Goal: Task Accomplishment & Management: Complete application form

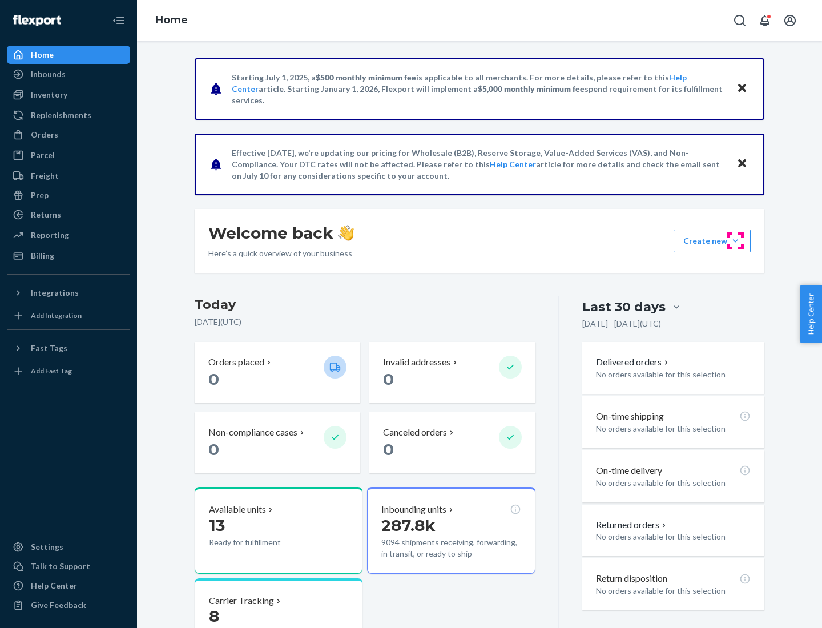
click at [736, 241] on button "Create new Create new inbound Create new order Create new product" at bounding box center [712, 241] width 77 height 23
click at [69, 74] on div "Inbounds" at bounding box center [68, 74] width 121 height 16
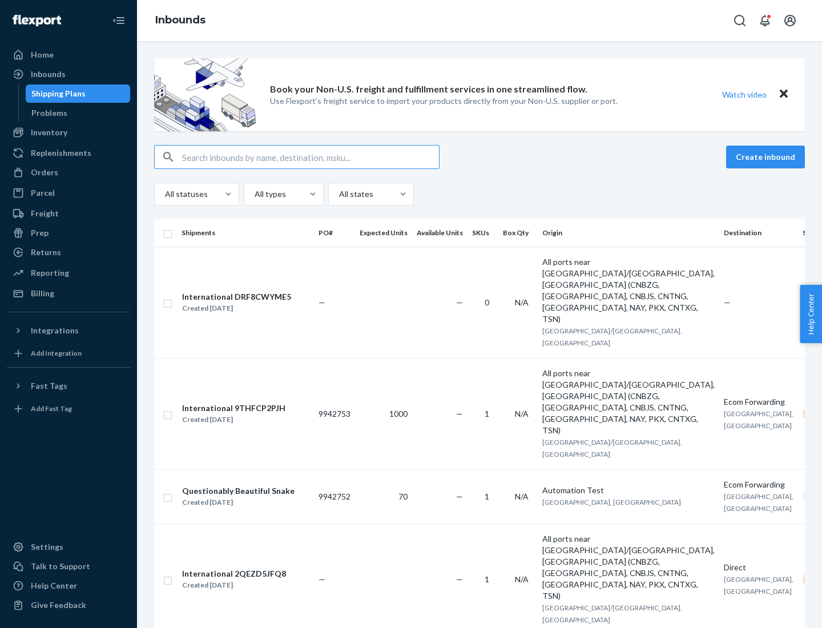
click at [768, 157] on button "Create inbound" at bounding box center [765, 157] width 79 height 23
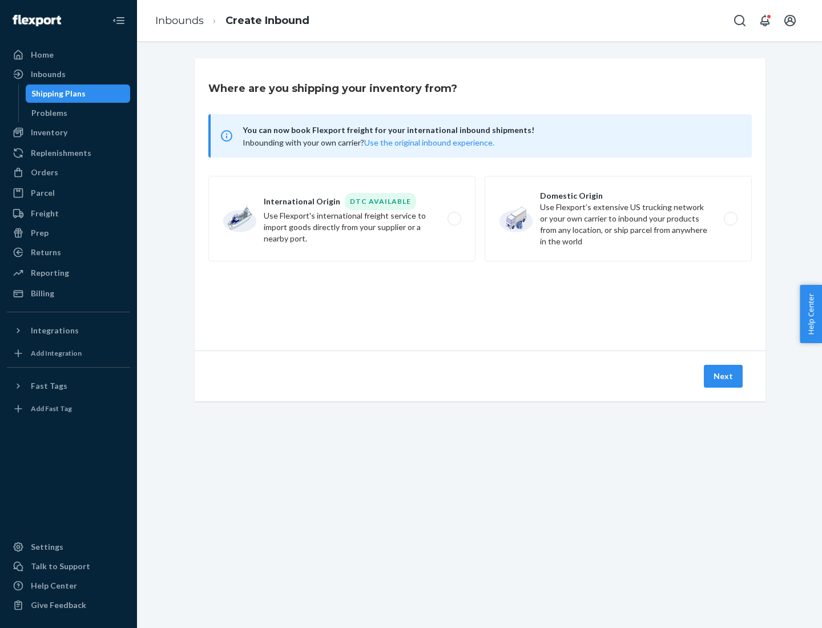
click at [619, 219] on label "Domestic Origin Use Flexport’s extensive US trucking network or your own carrie…" at bounding box center [618, 219] width 267 height 86
click at [730, 219] on input "Domestic Origin Use Flexport’s extensive US trucking network or your own carrie…" at bounding box center [733, 218] width 7 height 7
radio input "true"
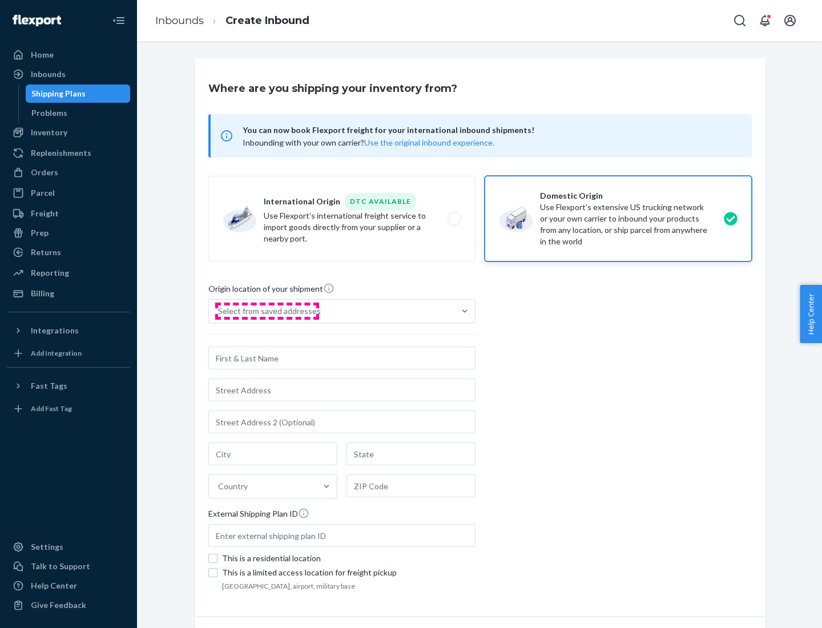
click at [267, 311] on div "Select from saved addresses" at bounding box center [269, 311] width 103 height 11
click at [219, 311] on input "Select from saved addresses" at bounding box center [218, 311] width 1 height 11
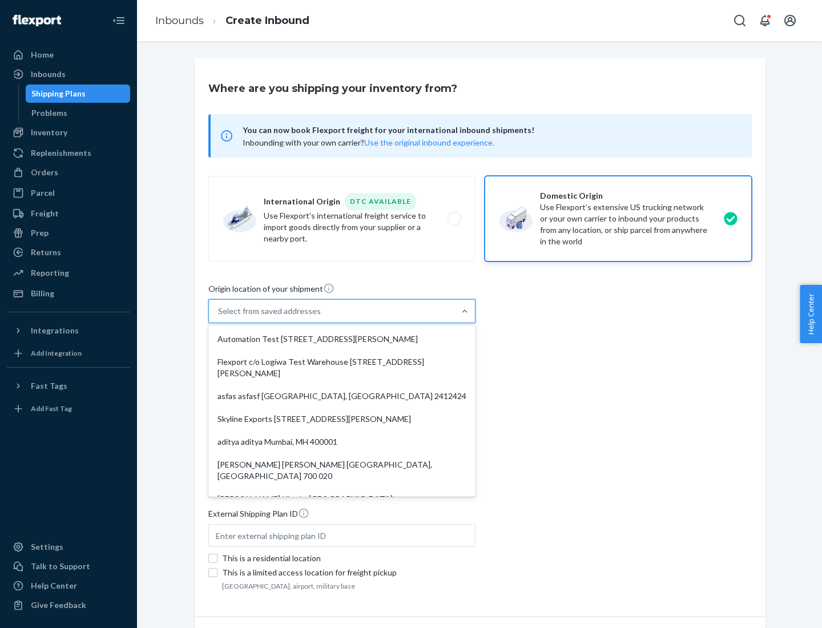
scroll to position [5, 0]
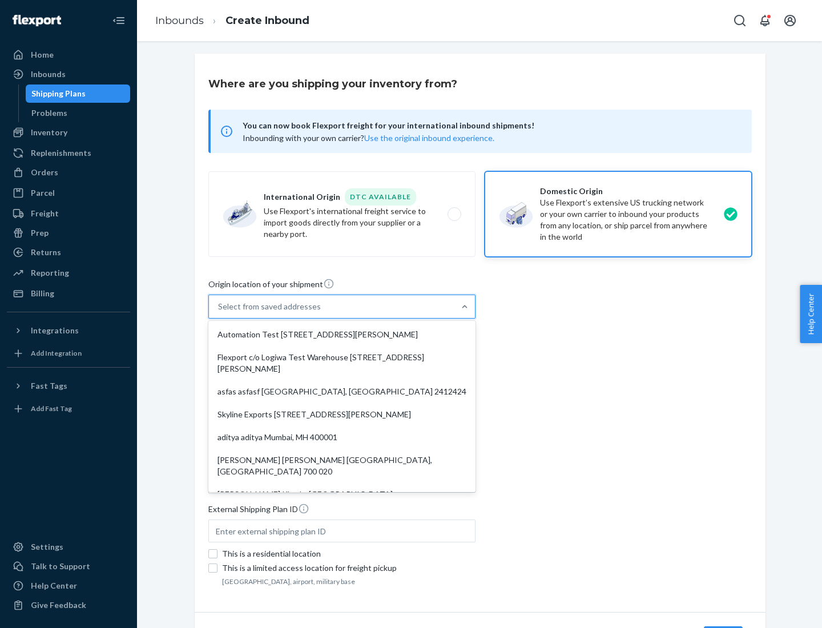
click at [342, 335] on div "Automation Test [STREET_ADDRESS][PERSON_NAME]" at bounding box center [342, 334] width 263 height 23
click at [219, 312] on input "option Automation Test [STREET_ADDRESS][PERSON_NAME]. 9 results available. Use …" at bounding box center [218, 306] width 1 height 11
type input "Automation Test"
type input "9th Floor"
type input "[GEOGRAPHIC_DATA]"
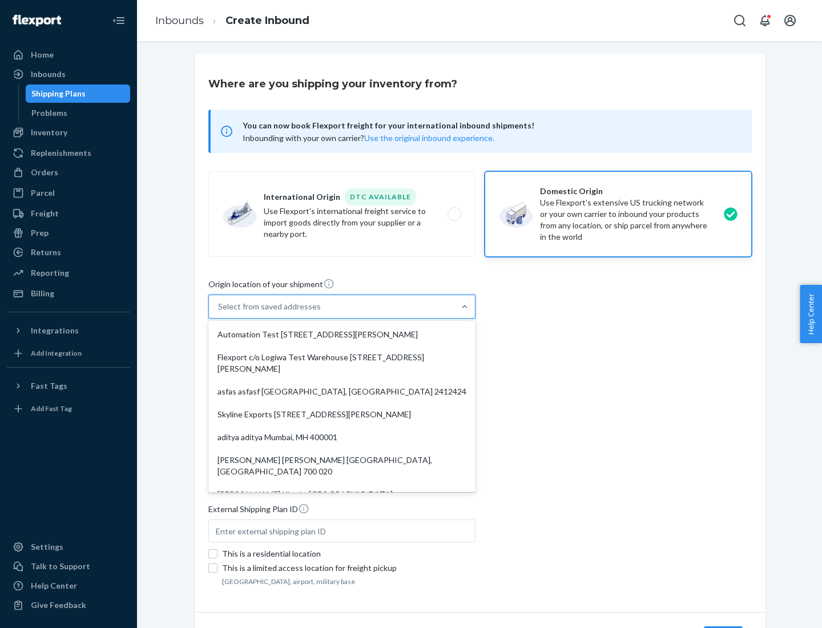
type input "CA"
type input "94104"
type input "[STREET_ADDRESS][PERSON_NAME]"
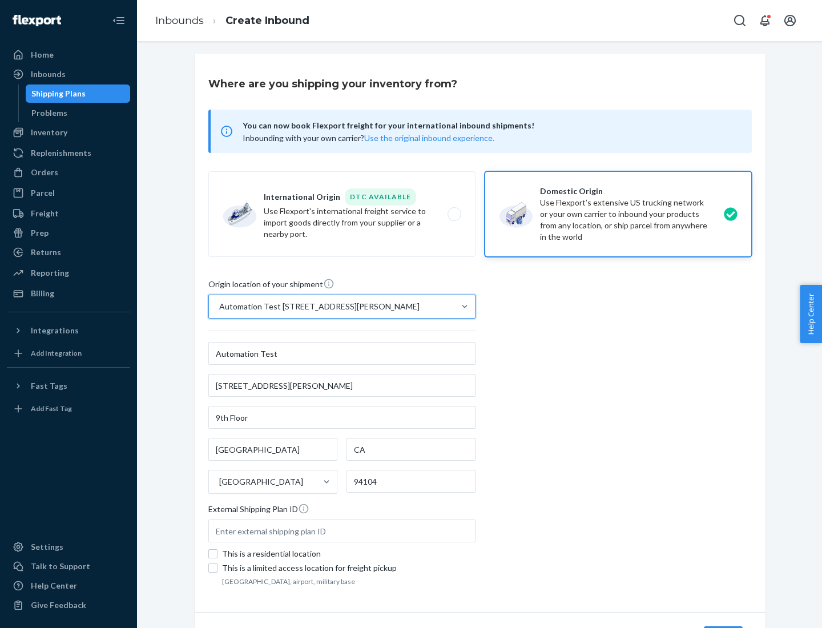
scroll to position [67, 0]
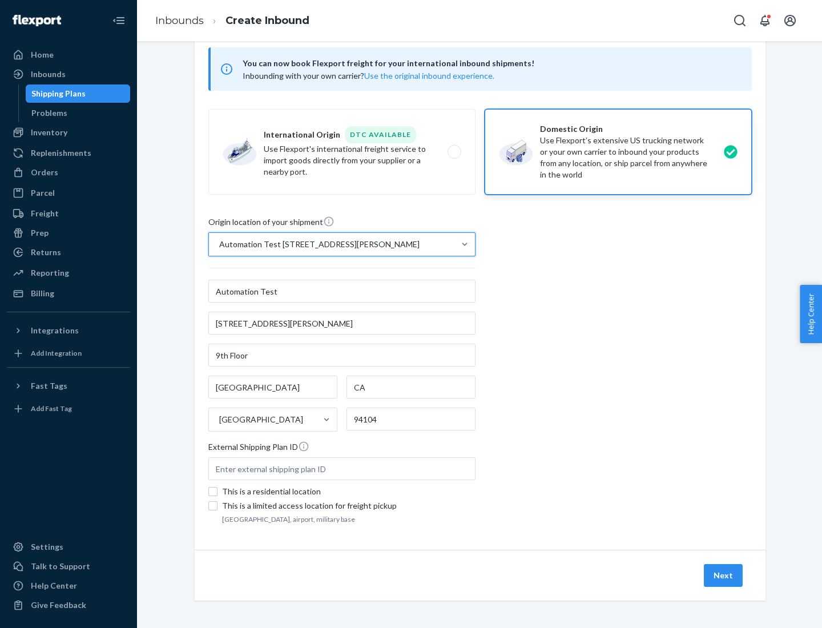
click at [724, 576] on button "Next" at bounding box center [723, 575] width 39 height 23
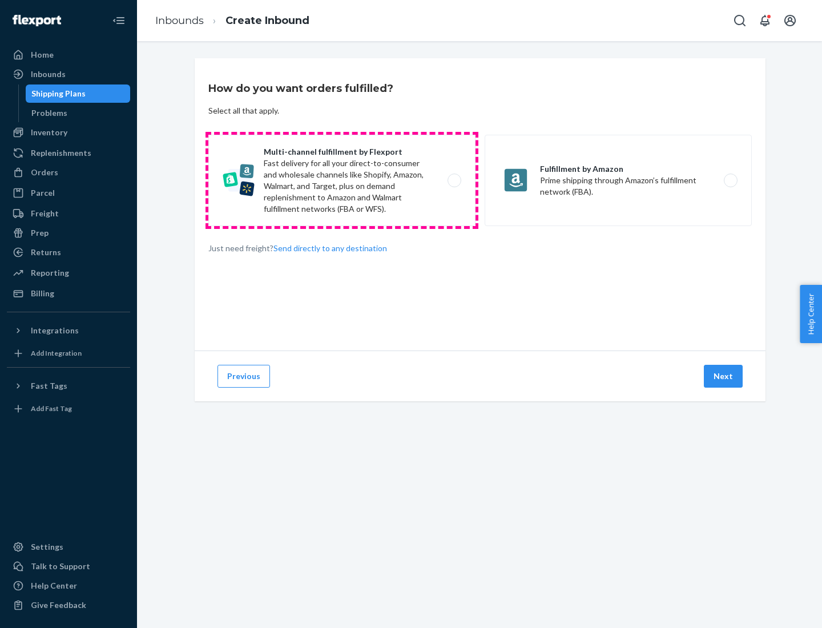
click at [342, 180] on label "Multi-channel fulfillment by Flexport Fast delivery for all your direct-to-cons…" at bounding box center [341, 180] width 267 height 91
click at [454, 180] on input "Multi-channel fulfillment by Flexport Fast delivery for all your direct-to-cons…" at bounding box center [457, 180] width 7 height 7
radio input "true"
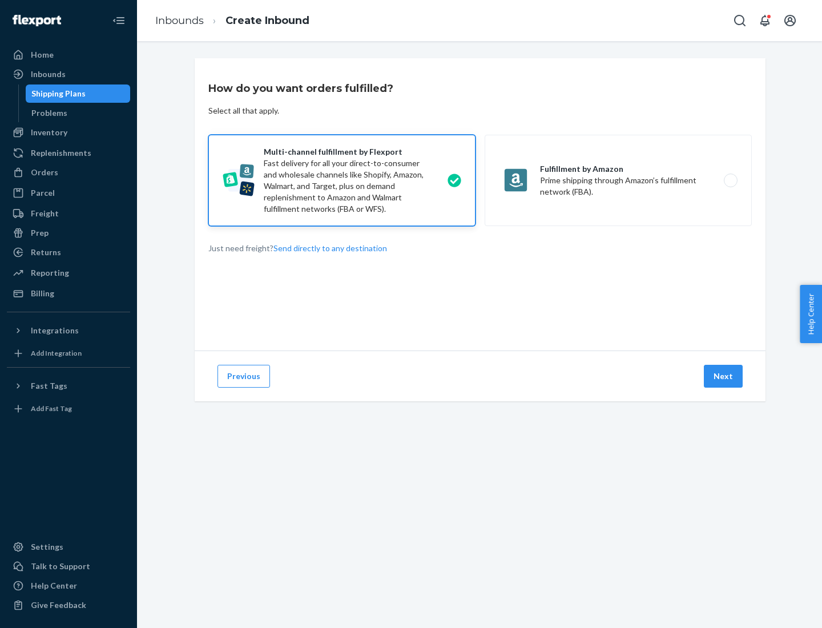
click at [724, 376] on button "Next" at bounding box center [723, 376] width 39 height 23
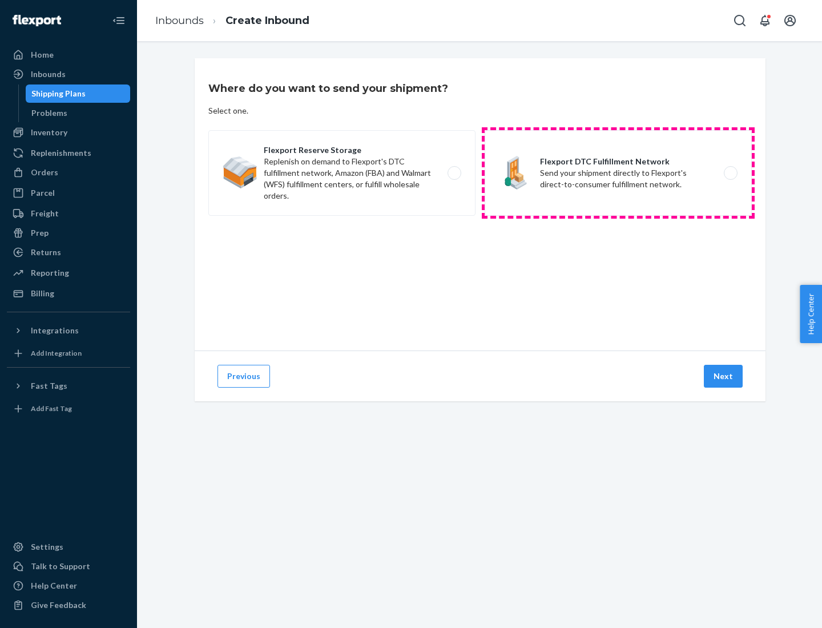
click at [619, 173] on label "Flexport DTC Fulfillment Network Send your shipment directly to Flexport's dire…" at bounding box center [618, 173] width 267 height 86
click at [730, 173] on input "Flexport DTC Fulfillment Network Send your shipment directly to Flexport's dire…" at bounding box center [733, 173] width 7 height 7
radio input "true"
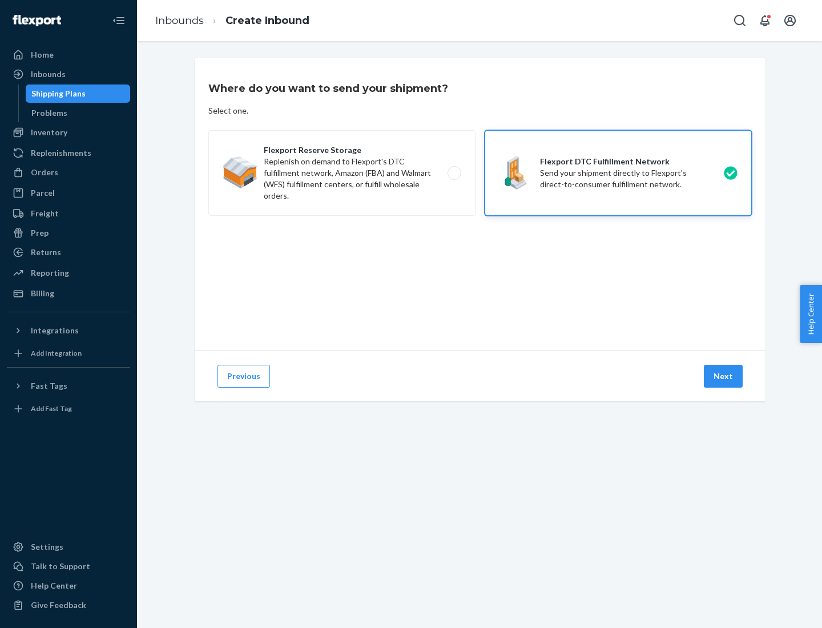
click at [724, 376] on button "Next" at bounding box center [723, 376] width 39 height 23
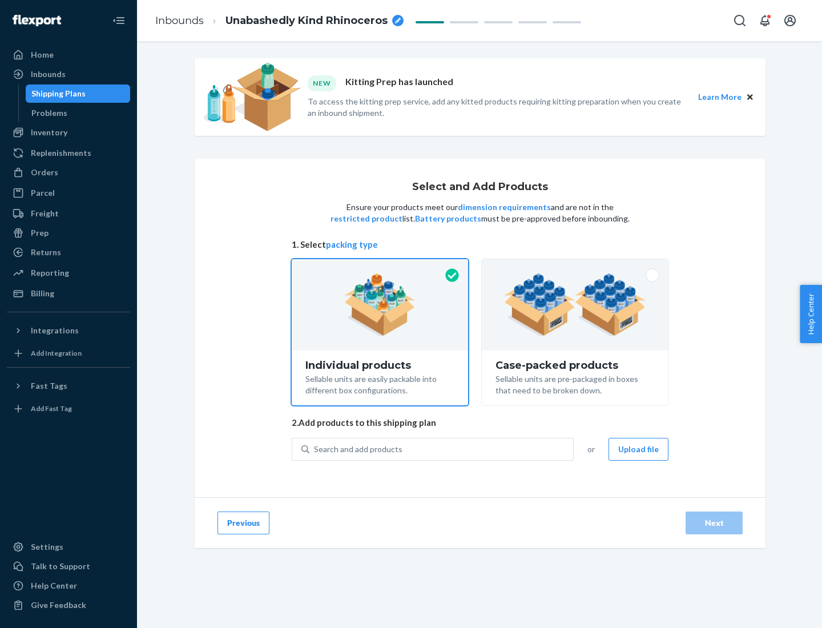
click at [576, 305] on img at bounding box center [575, 305] width 142 height 63
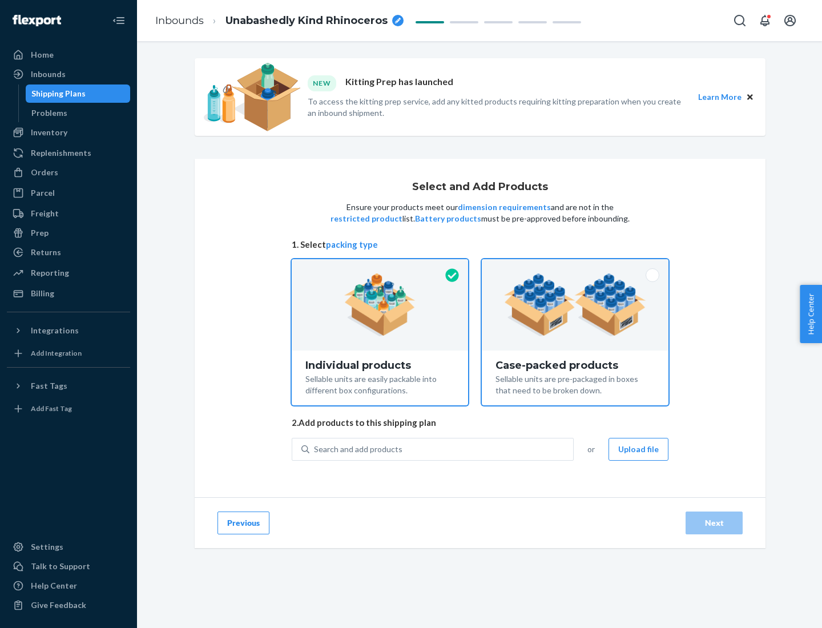
click at [576, 267] on input "Case-packed products Sellable units are pre-packaged in boxes that need to be b…" at bounding box center [575, 262] width 7 height 7
radio input "true"
radio input "false"
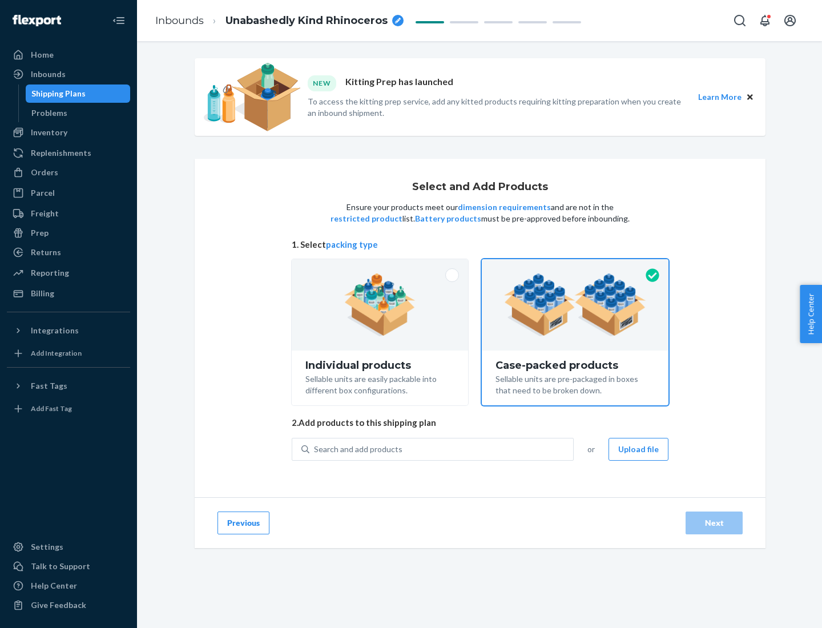
click at [442, 449] on div "Search and add products" at bounding box center [442, 449] width 264 height 21
click at [315, 449] on input "Search and add products" at bounding box center [314, 449] width 1 height 11
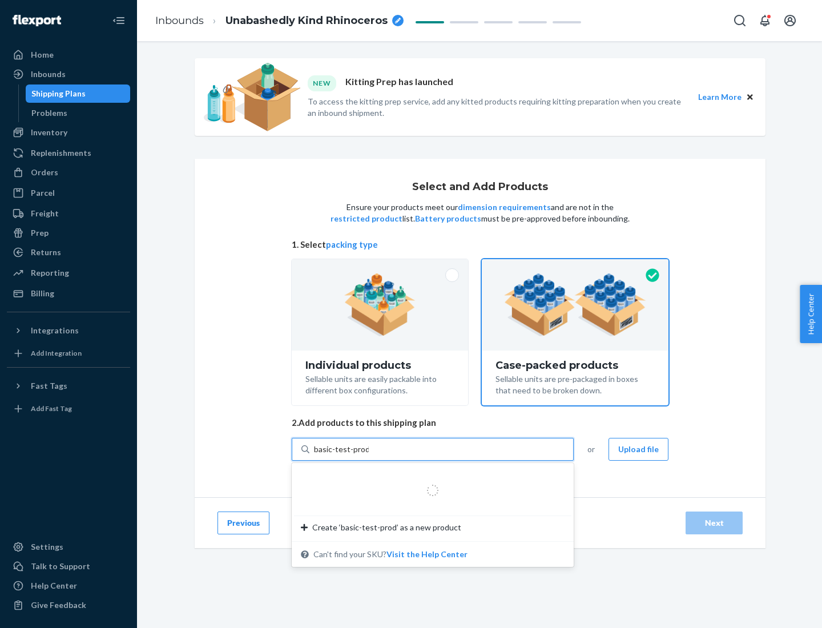
type input "basic-test-product-1"
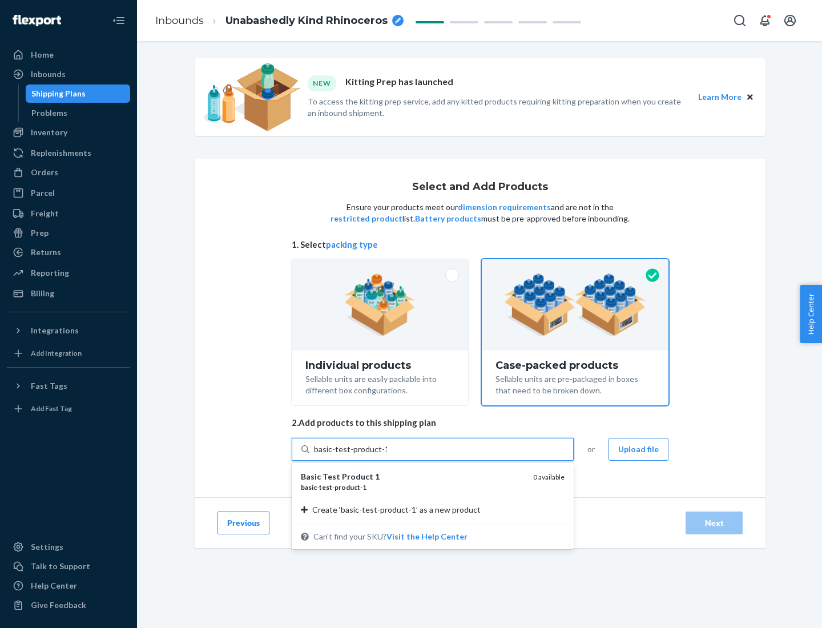
click at [413, 487] on div "basic - test - product - 1" at bounding box center [412, 488] width 223 height 10
click at [387, 455] on input "basic-test-product-1" at bounding box center [350, 449] width 73 height 11
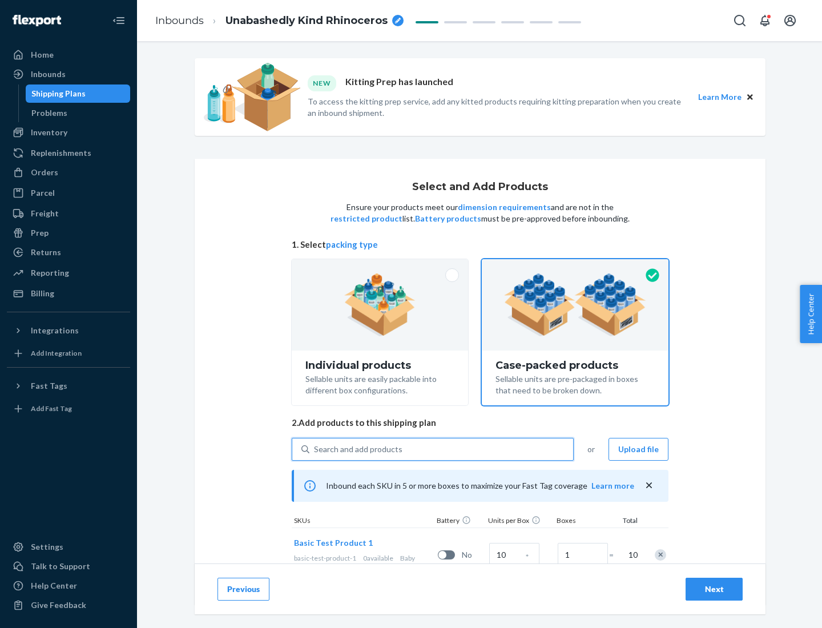
scroll to position [41, 0]
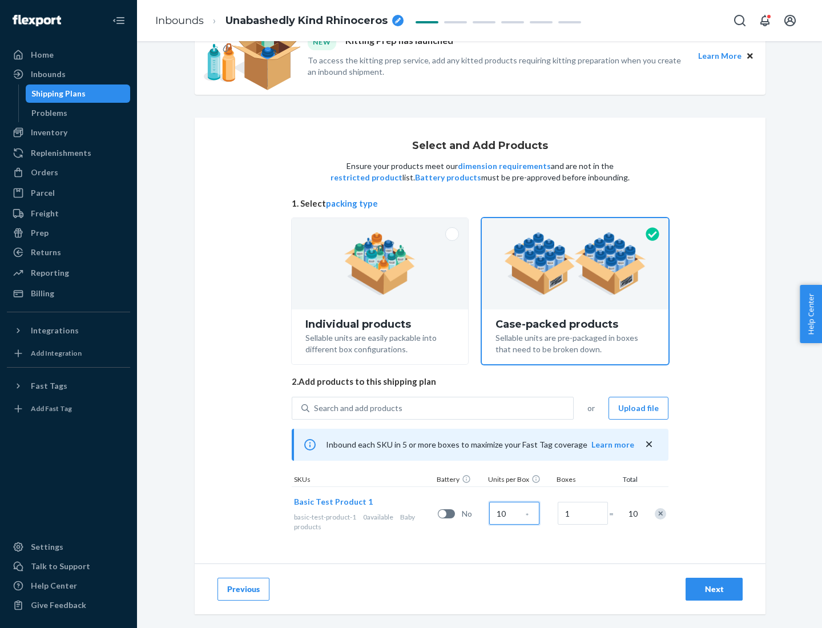
type input "10"
type input "7"
click at [714, 589] on div "Next" at bounding box center [715, 589] width 38 height 11
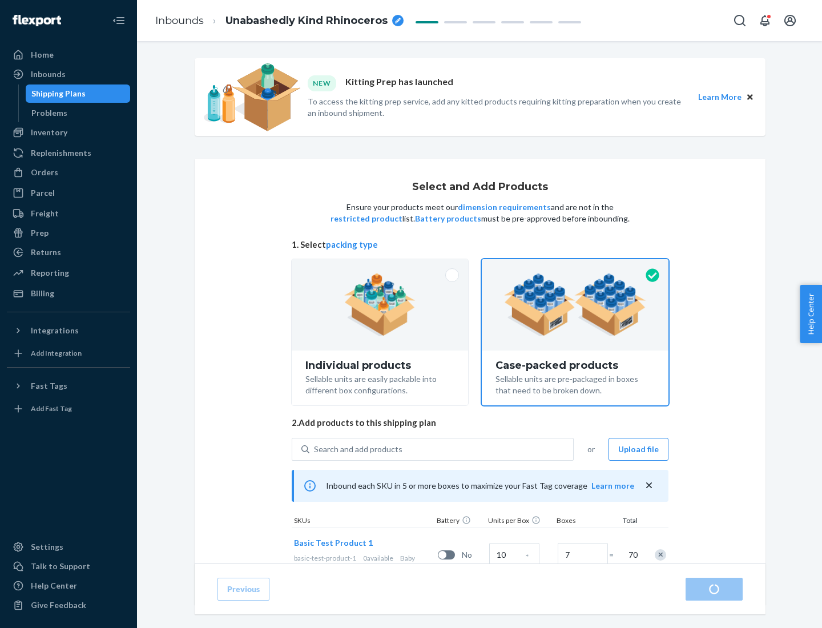
radio input "true"
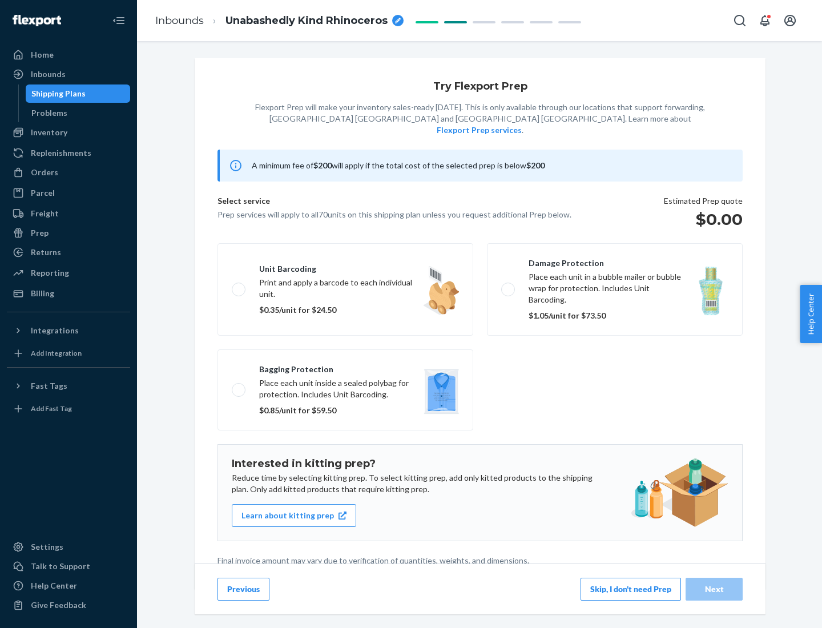
scroll to position [3, 0]
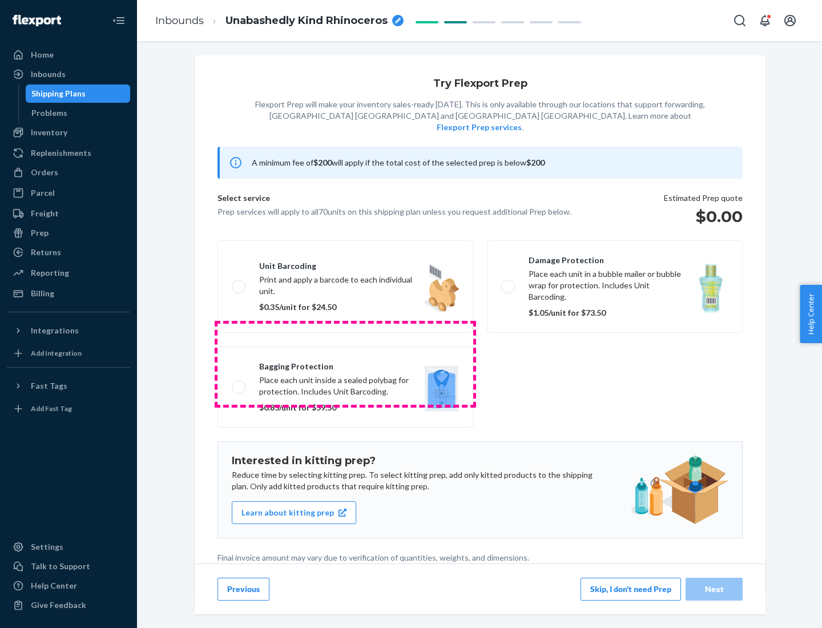
click at [346, 364] on label "Bagging protection Place each unit inside a sealed polybag for protection. Incl…" at bounding box center [346, 387] width 256 height 81
click at [239, 383] on input "Bagging protection Place each unit inside a sealed polybag for protection. Incl…" at bounding box center [235, 386] width 7 height 7
checkbox input "true"
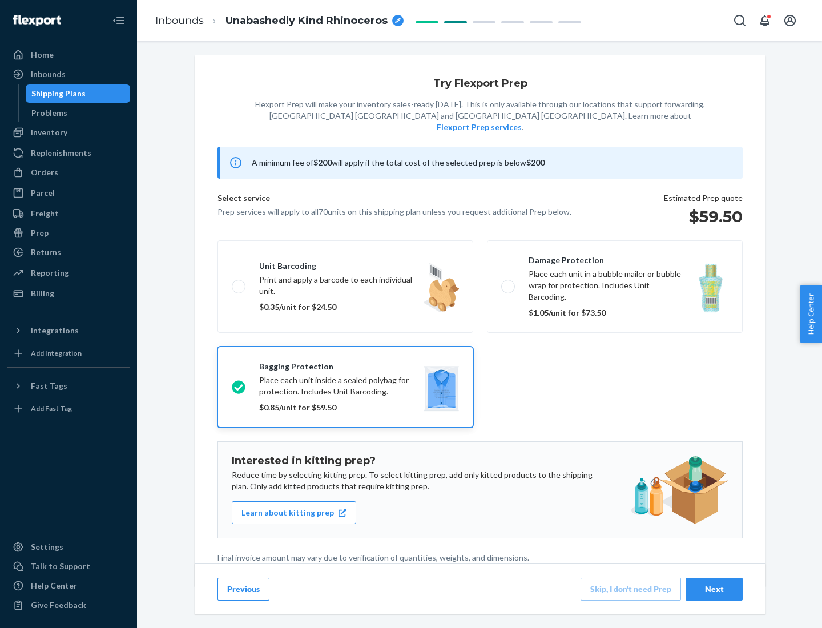
click at [714, 589] on div "Next" at bounding box center [715, 589] width 38 height 11
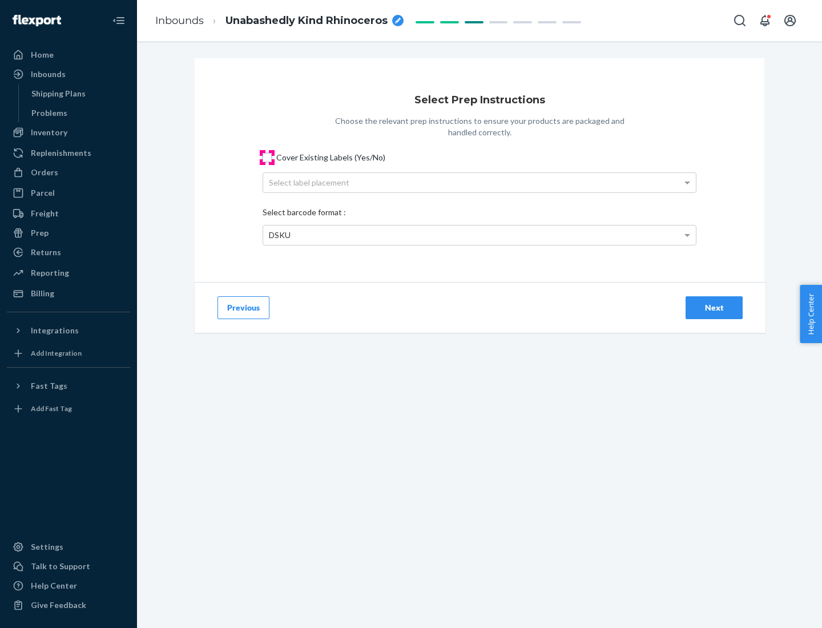
click at [267, 157] on input "Cover Existing Labels (Yes/No)" at bounding box center [267, 157] width 9 height 9
checkbox input "true"
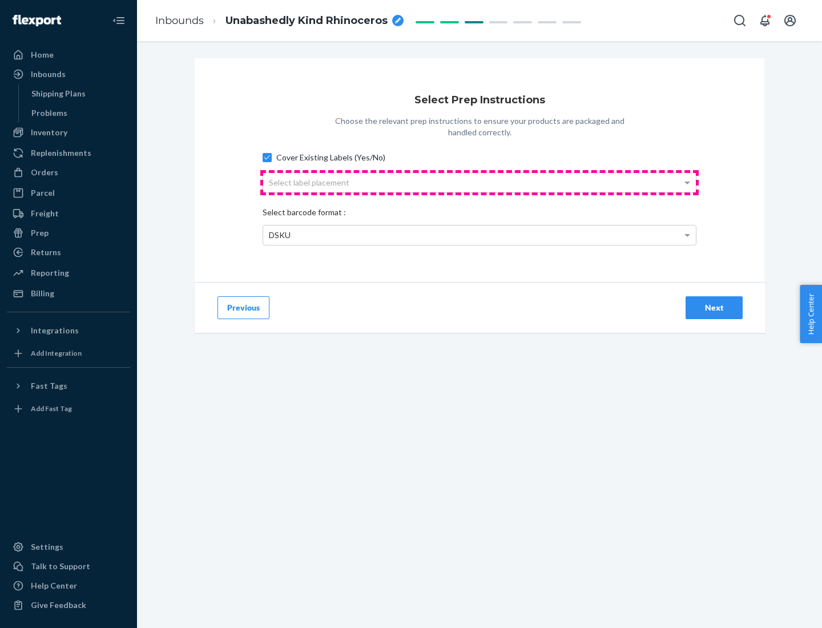
click at [480, 182] on div "Select label placement" at bounding box center [479, 182] width 433 height 19
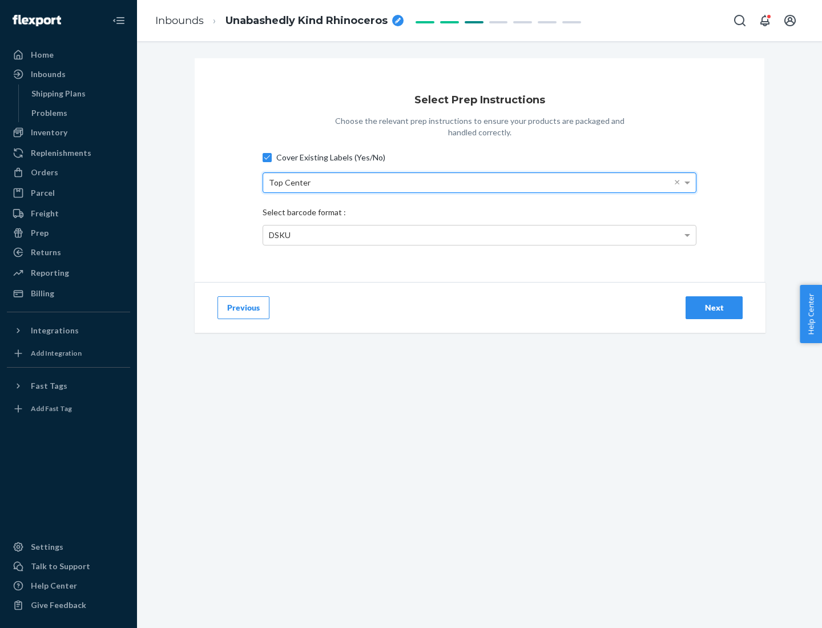
click at [480, 235] on div "DSKU" at bounding box center [479, 235] width 433 height 19
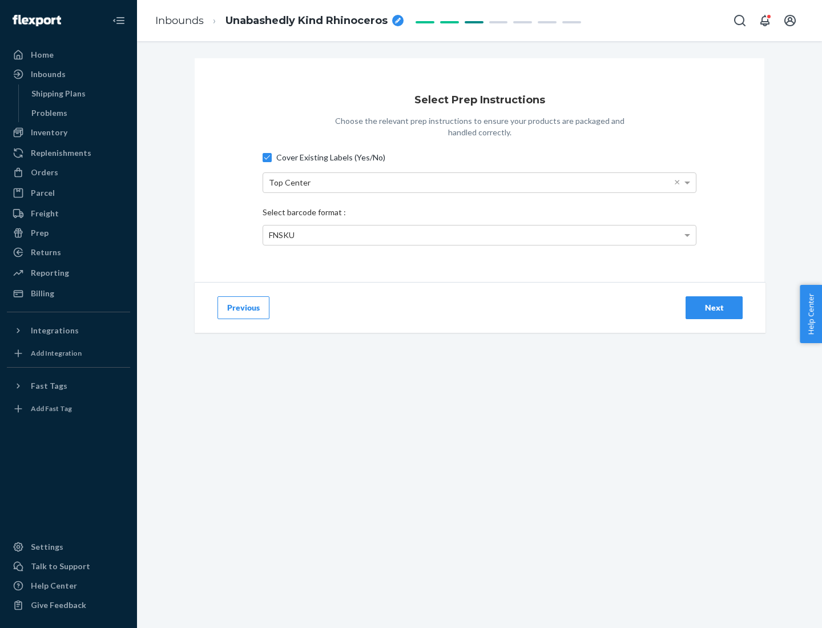
click at [714, 307] on div "Next" at bounding box center [715, 307] width 38 height 11
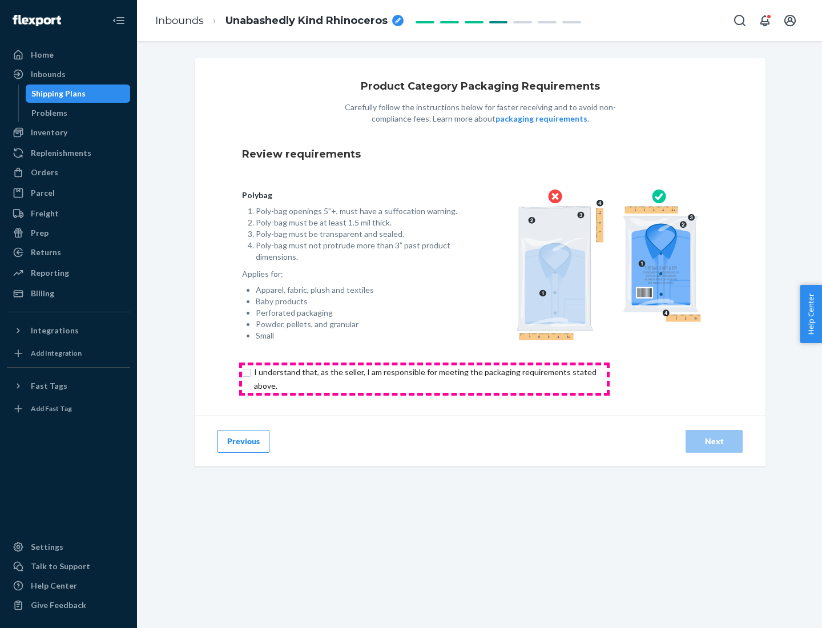
click at [424, 379] on input "checkbox" at bounding box center [432, 379] width 380 height 27
checkbox input "true"
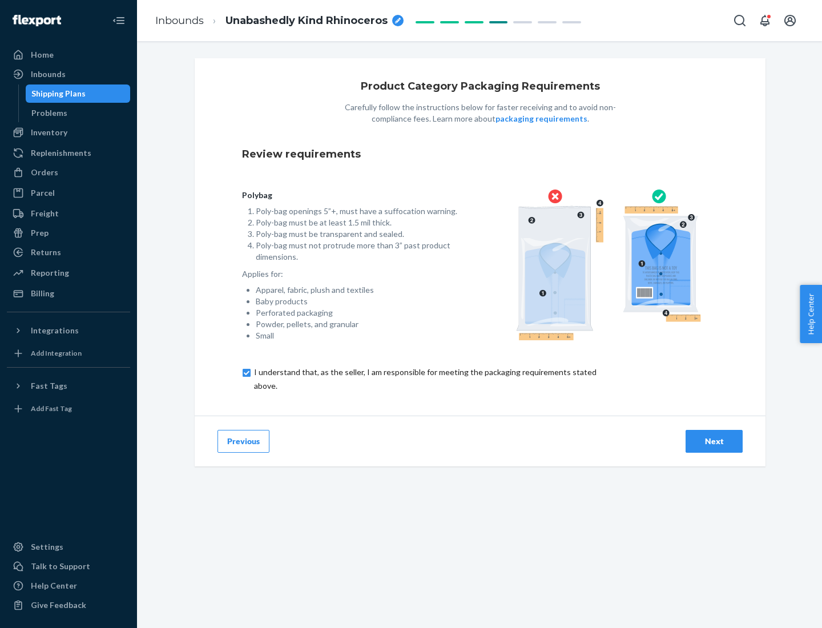
click at [714, 441] on div "Next" at bounding box center [715, 441] width 38 height 11
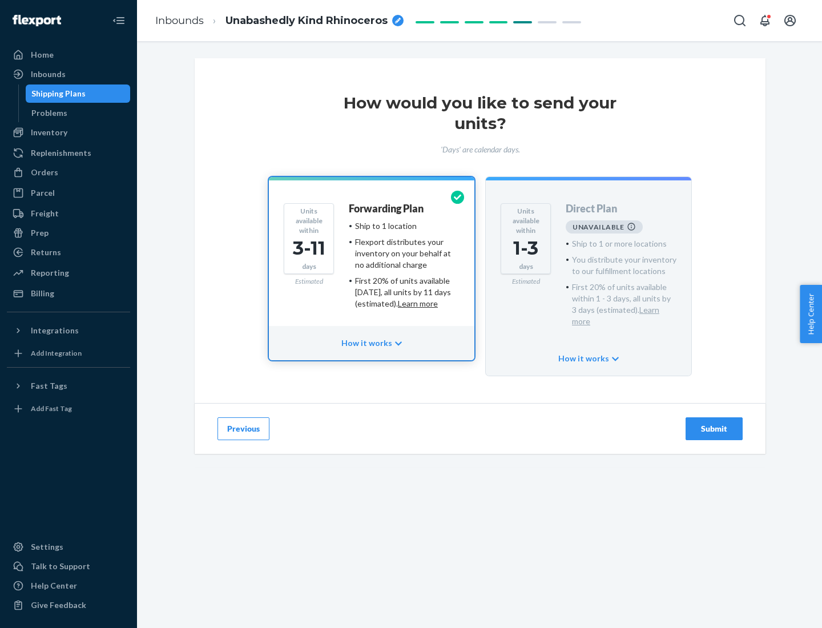
click at [387, 208] on h4 "Forwarding Plan" at bounding box center [386, 208] width 75 height 11
click at [714, 423] on div "Submit" at bounding box center [715, 428] width 38 height 11
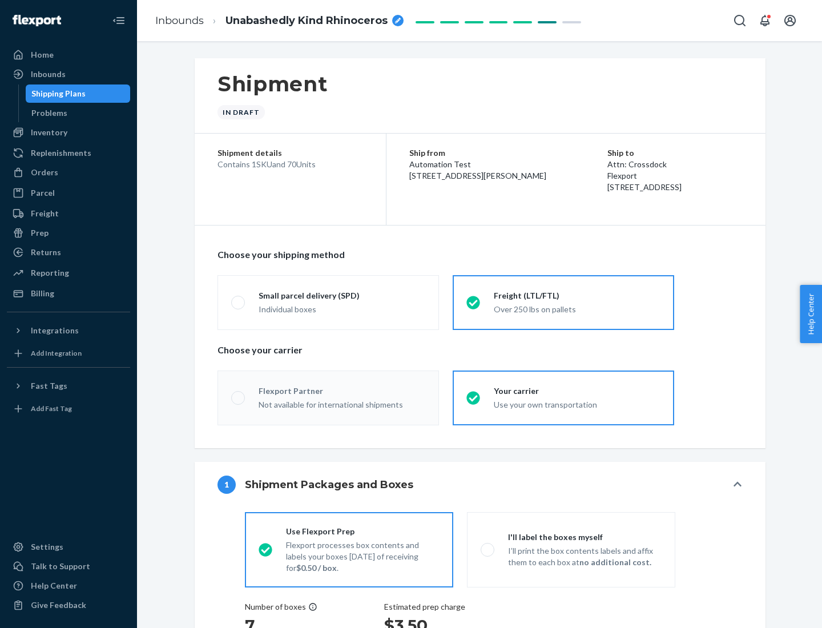
radio input "true"
radio input "false"
radio input "true"
radio input "false"
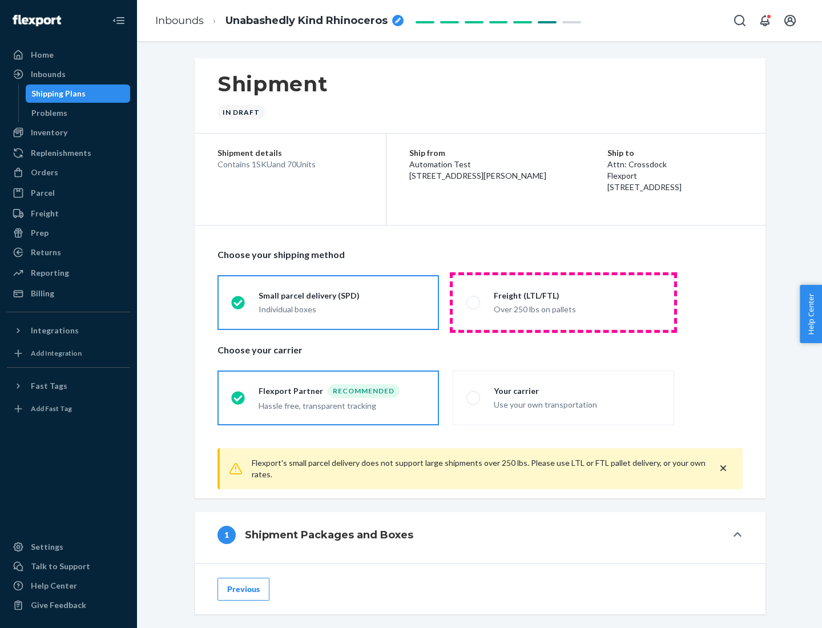
click at [564, 302] on div "Over 250 lbs on pallets" at bounding box center [577, 309] width 167 height 14
click at [474, 302] on input "Freight (LTL/FTL) Over 250 lbs on pallets" at bounding box center [470, 302] width 7 height 7
radio input "true"
radio input "false"
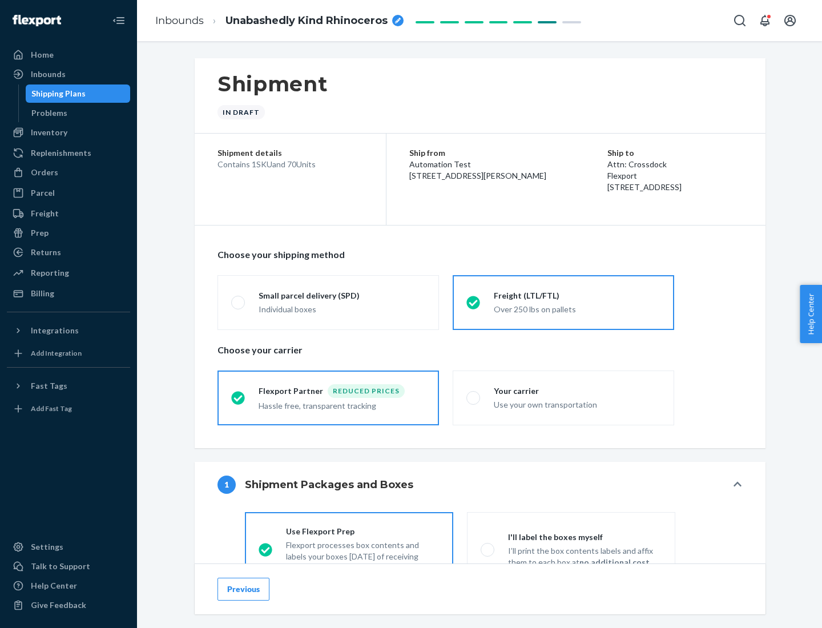
scroll to position [63, 0]
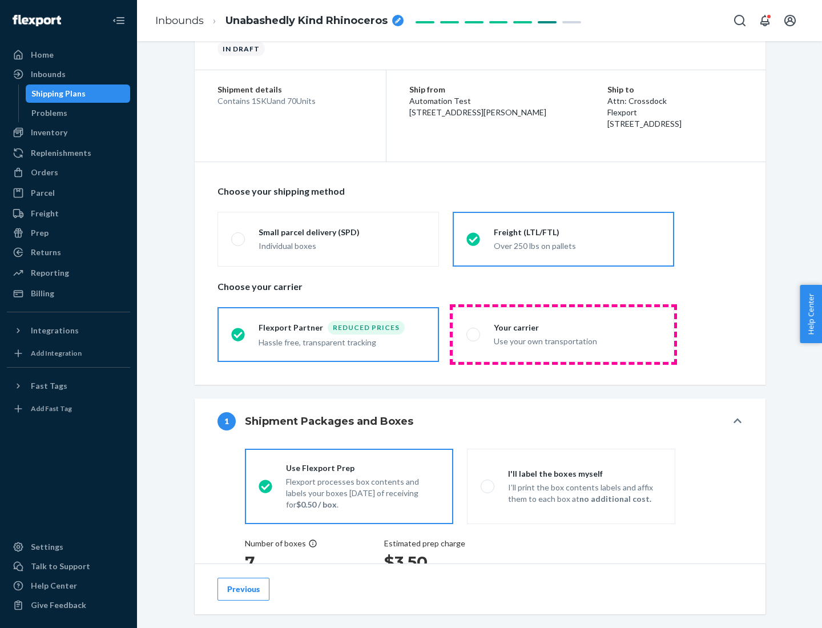
click at [564, 334] on div "Use your own transportation" at bounding box center [577, 341] width 167 height 14
click at [474, 334] on input "Your carrier Use your own transportation" at bounding box center [470, 334] width 7 height 7
radio input "true"
radio input "false"
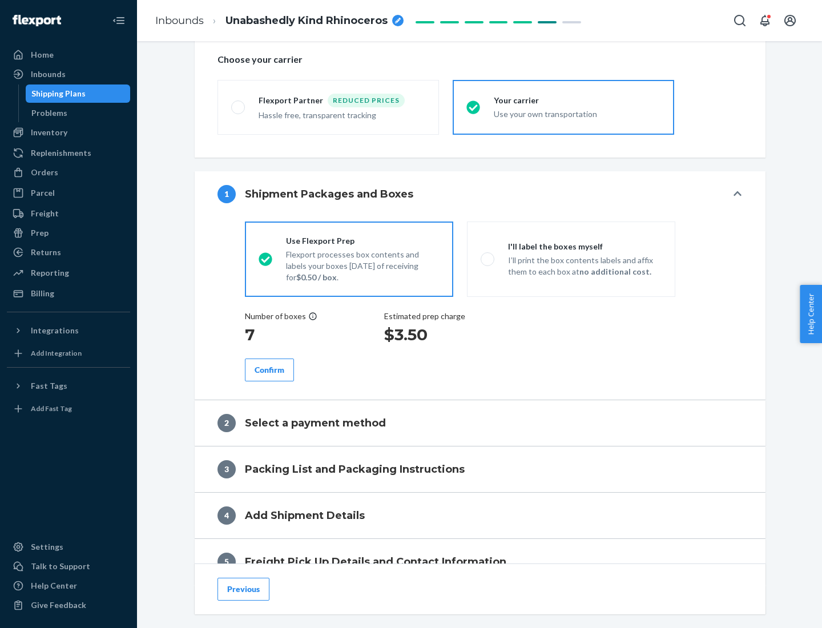
scroll to position [215, 0]
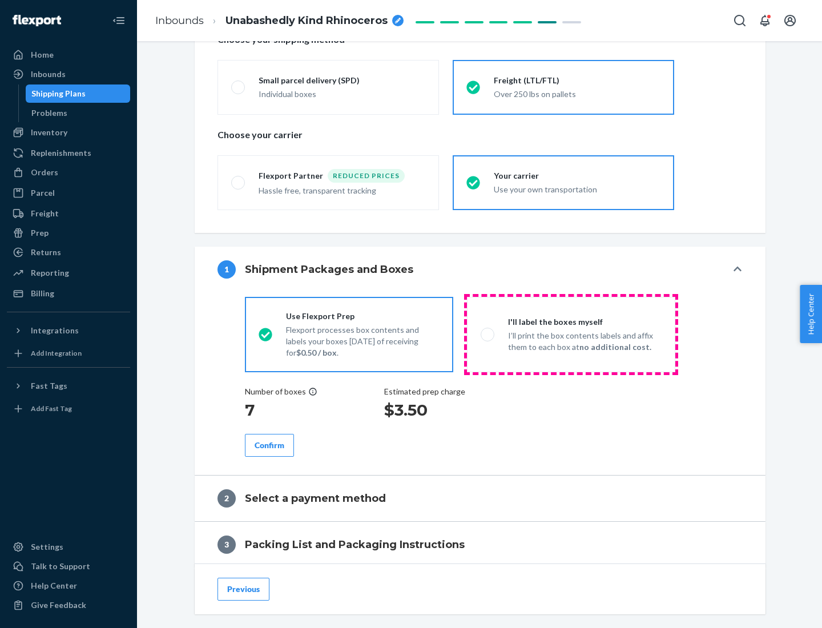
click at [571, 334] on p "I’ll print the box contents labels and affix them to each box at no additional …" at bounding box center [585, 341] width 154 height 23
click at [488, 334] on input "I'll label the boxes myself I’ll print the box contents labels and affix them t…" at bounding box center [484, 334] width 7 height 7
radio input "true"
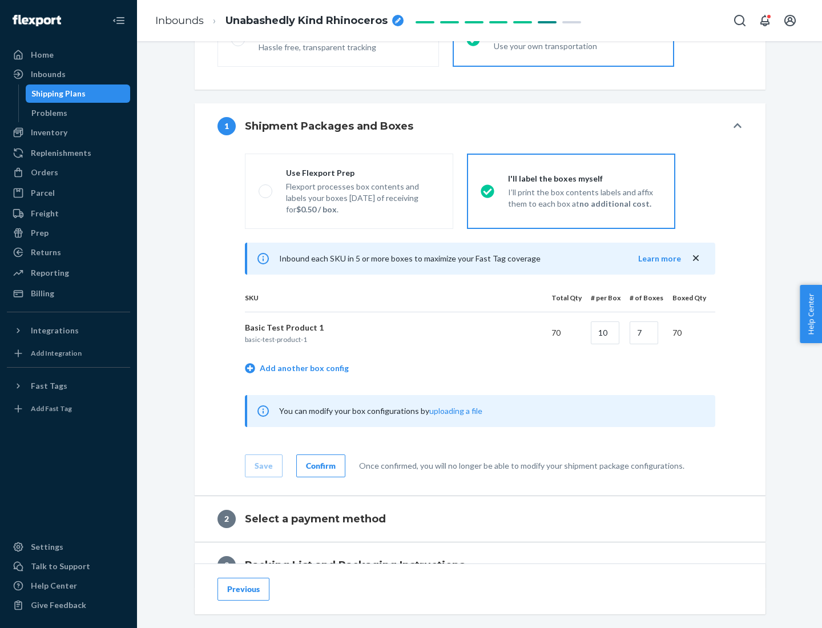
scroll to position [197, 0]
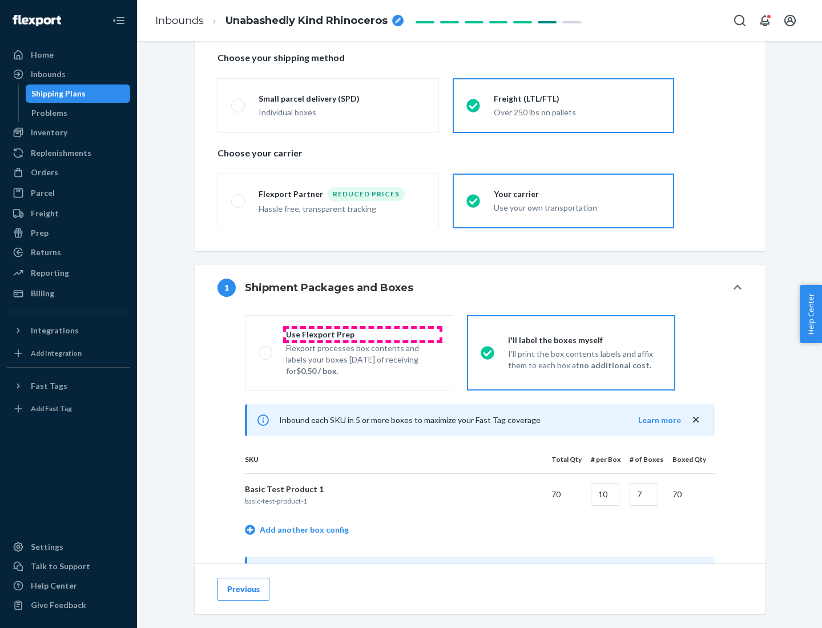
click at [363, 334] on div "Use Flexport Prep" at bounding box center [363, 334] width 154 height 11
click at [266, 349] on input "Use Flexport Prep Flexport processes box contents and labels your boxes [DATE] …" at bounding box center [262, 352] width 7 height 7
radio input "true"
radio input "false"
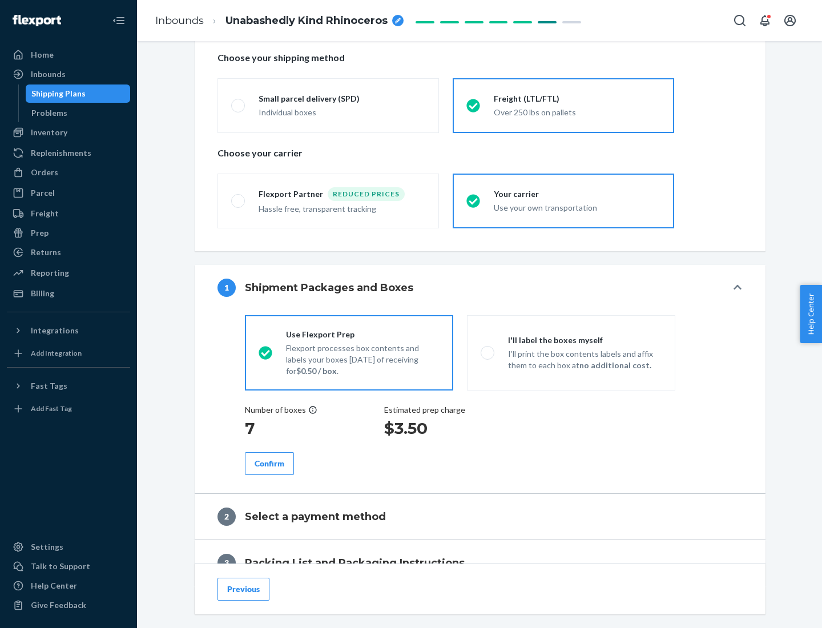
scroll to position [326, 0]
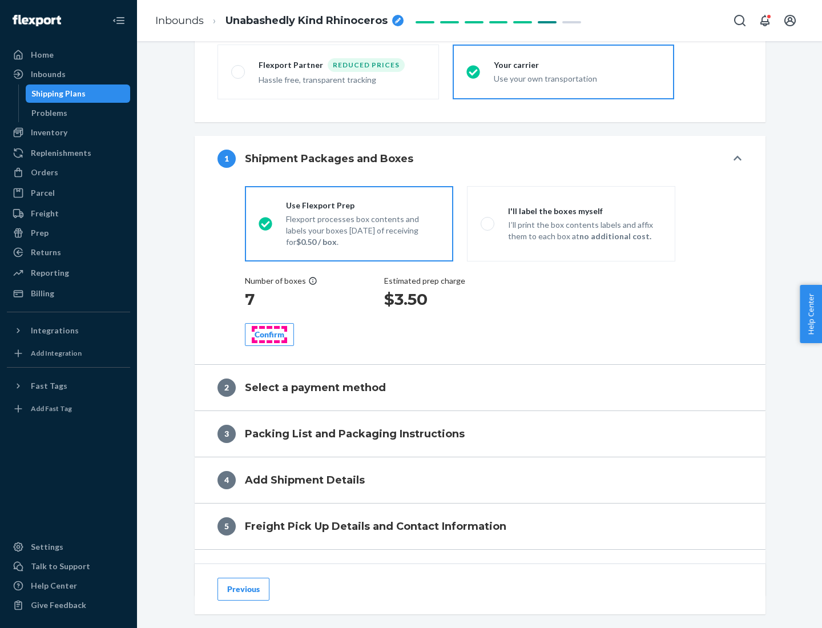
click at [270, 334] on div "Confirm" at bounding box center [270, 334] width 30 height 11
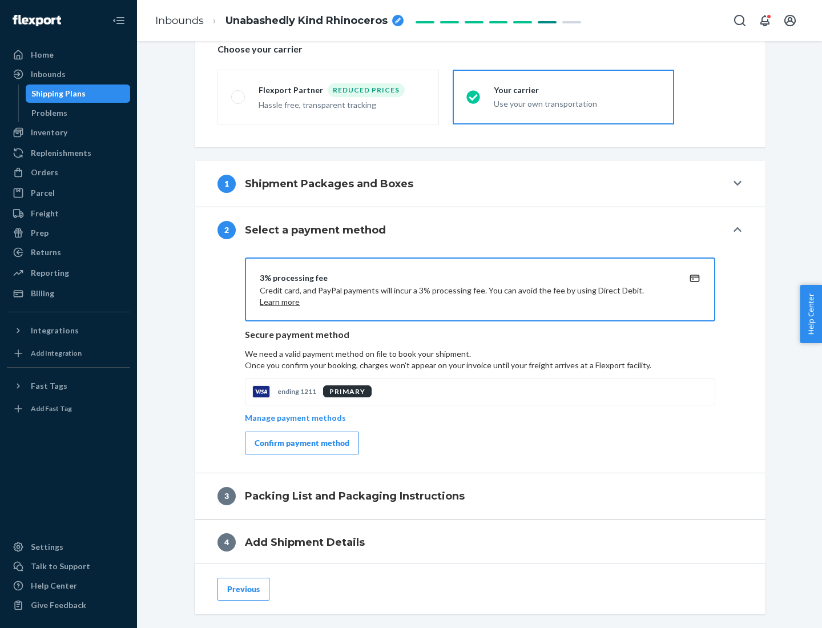
scroll to position [409, 0]
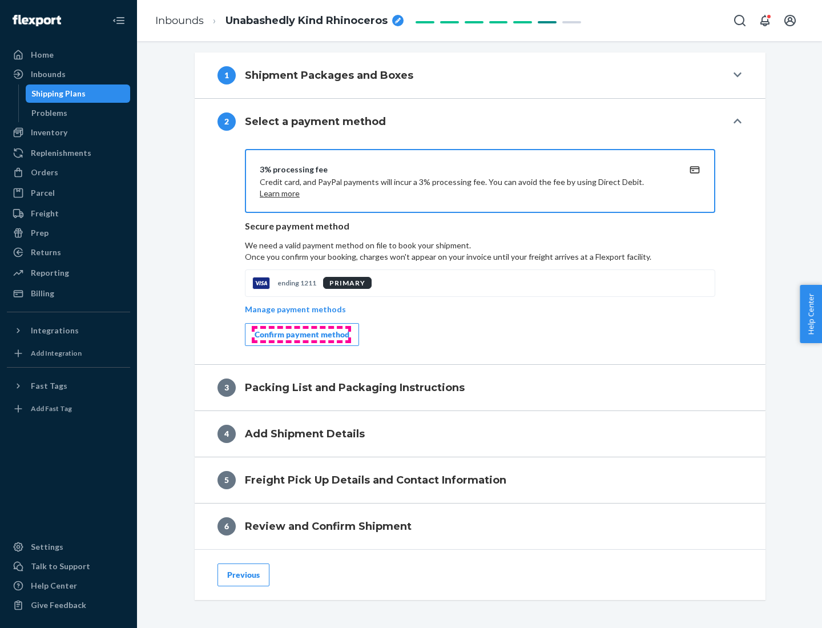
click at [301, 335] on div "Confirm payment method" at bounding box center [302, 334] width 95 height 11
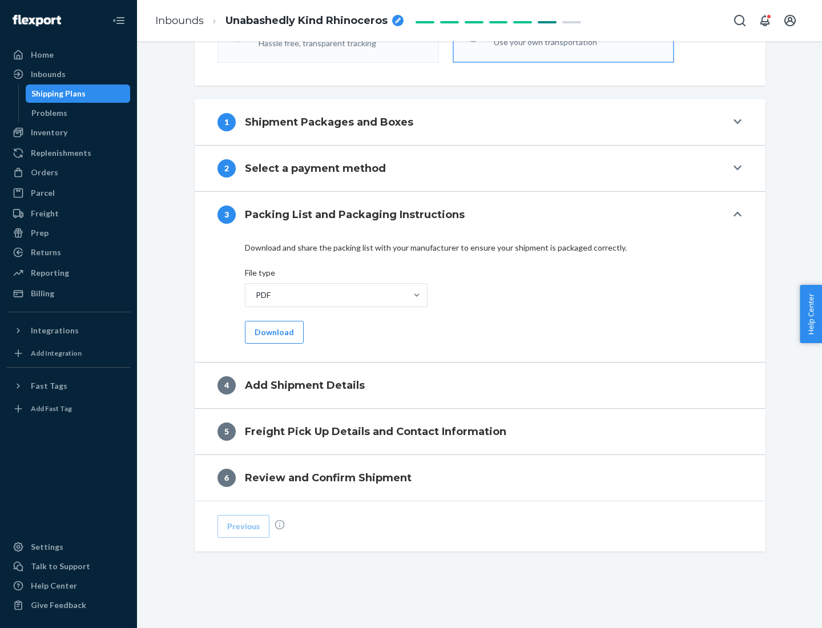
scroll to position [360, 0]
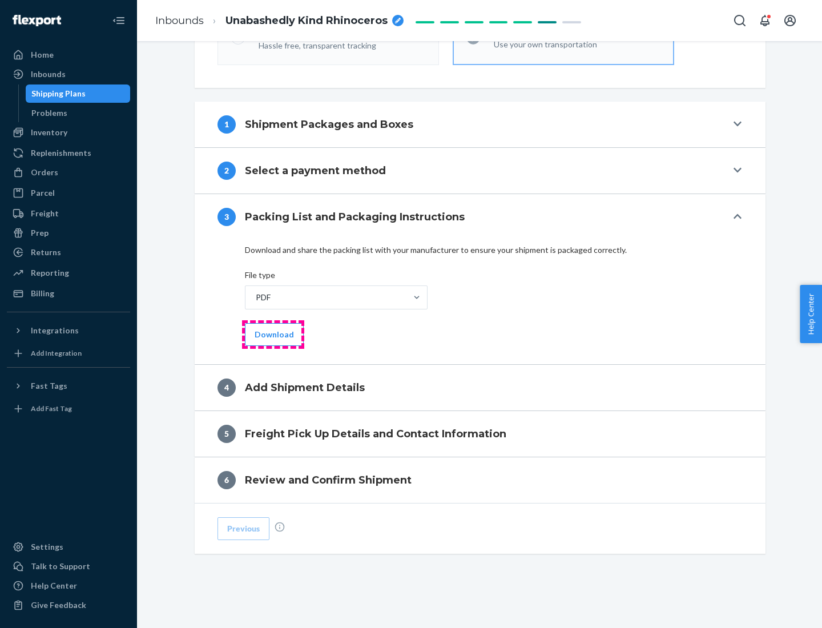
click at [273, 334] on button "Download" at bounding box center [274, 334] width 59 height 23
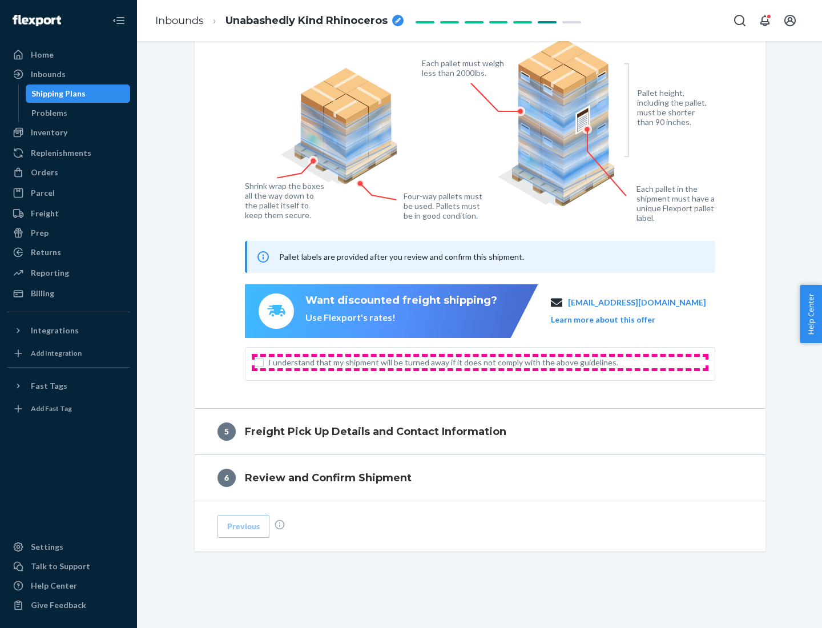
click at [480, 362] on span "I understand that my shipment will be turned away if it does not comply with th…" at bounding box center [486, 362] width 437 height 11
click at [264, 362] on input "I understand that my shipment will be turned away if it does not comply with th…" at bounding box center [259, 362] width 9 height 9
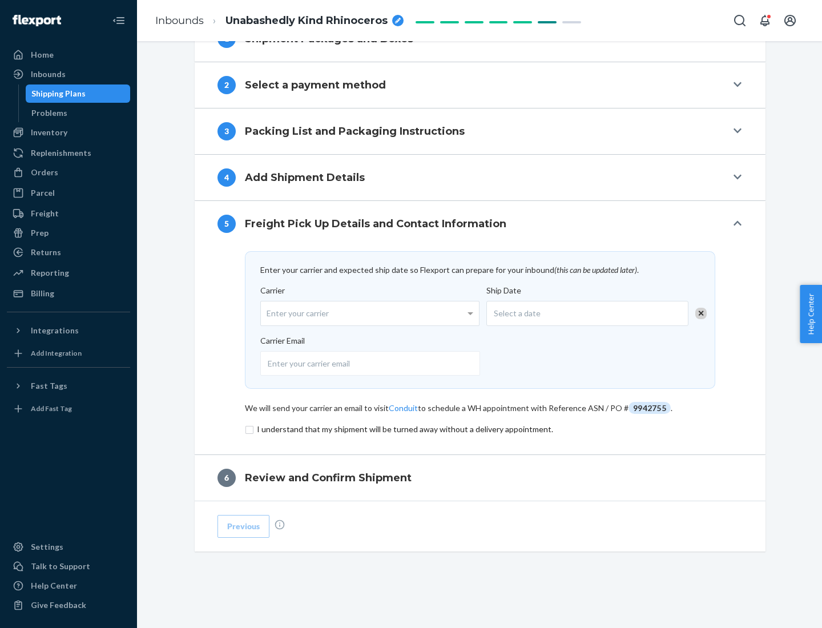
scroll to position [446, 0]
click at [480, 429] on input "checkbox" at bounding box center [480, 430] width 471 height 14
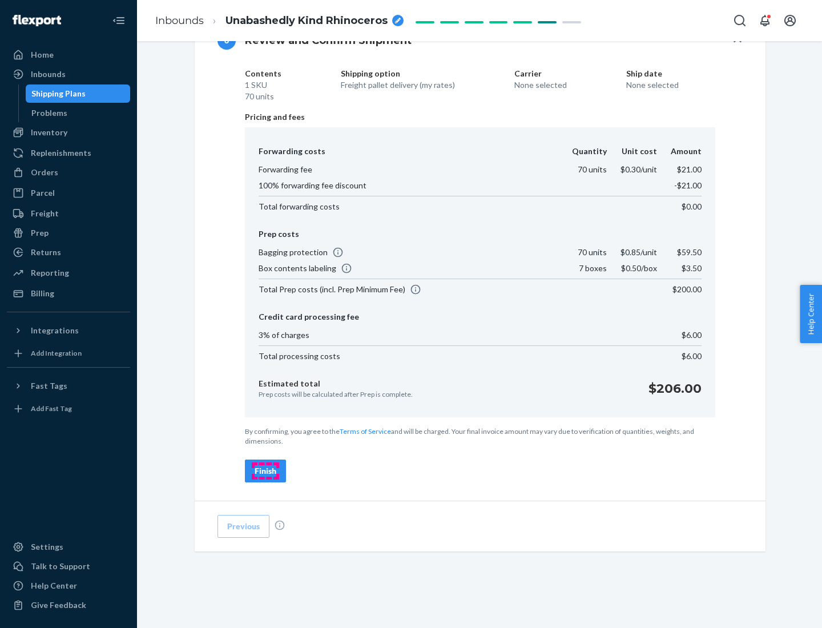
click at [266, 471] on div "Finish" at bounding box center [266, 470] width 22 height 11
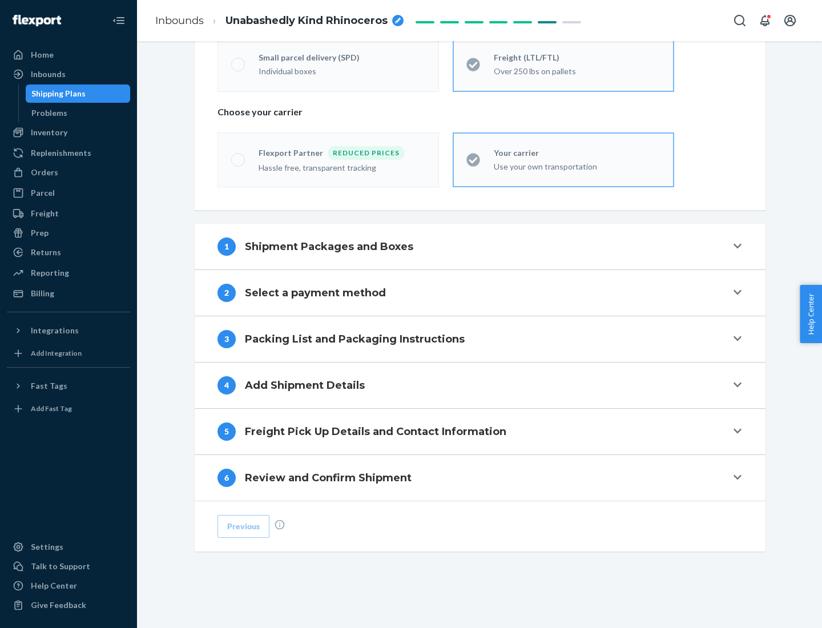
scroll to position [238, 0]
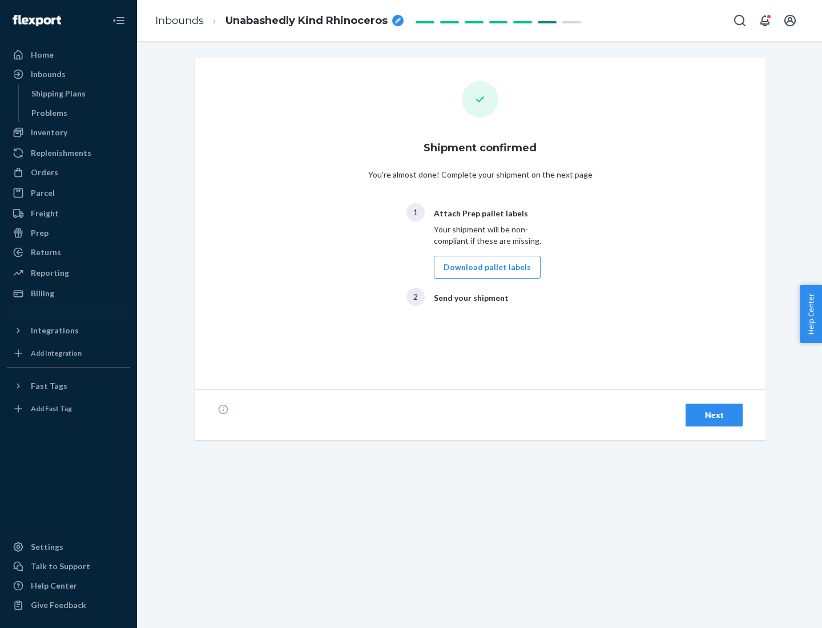
click at [484, 267] on button "Download pallet labels" at bounding box center [487, 267] width 107 height 23
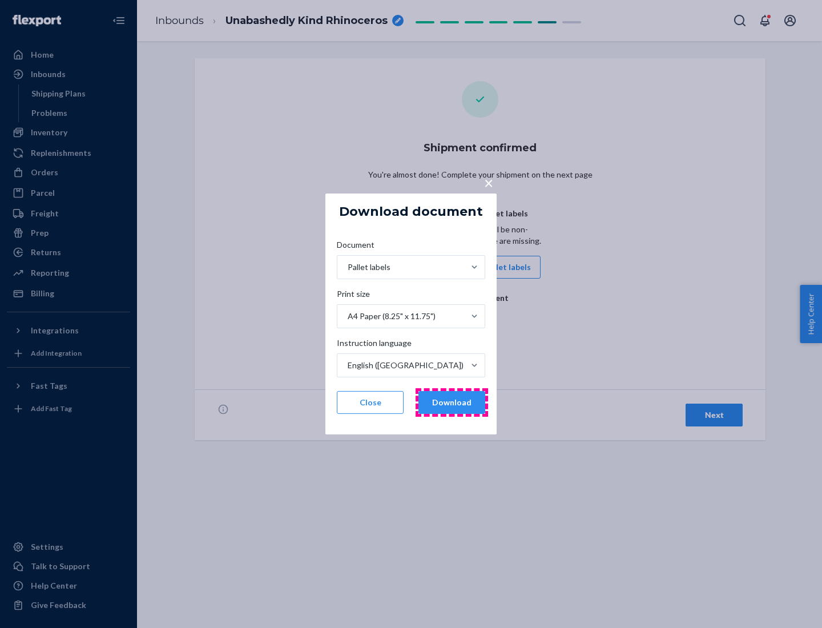
click at [452, 403] on button "Download" at bounding box center [452, 402] width 67 height 23
click at [488, 182] on span "×" at bounding box center [488, 182] width 9 height 19
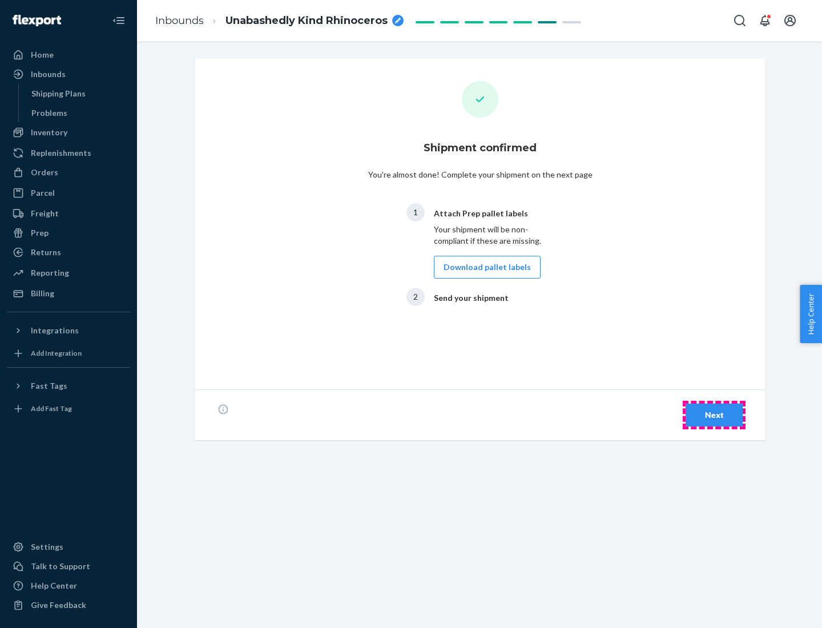
click at [714, 415] on div "Next" at bounding box center [715, 414] width 38 height 11
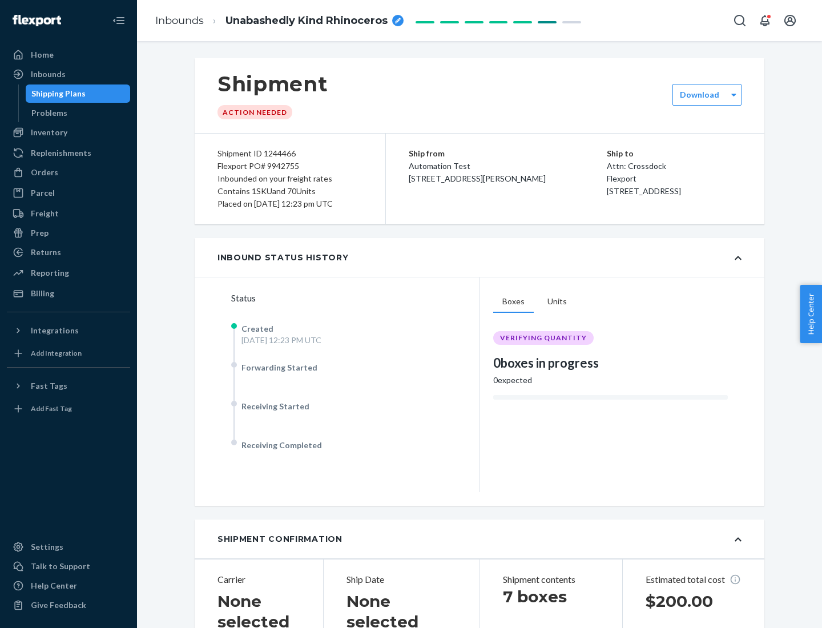
scroll to position [245, 0]
